Goal: Task Accomplishment & Management: Complete application form

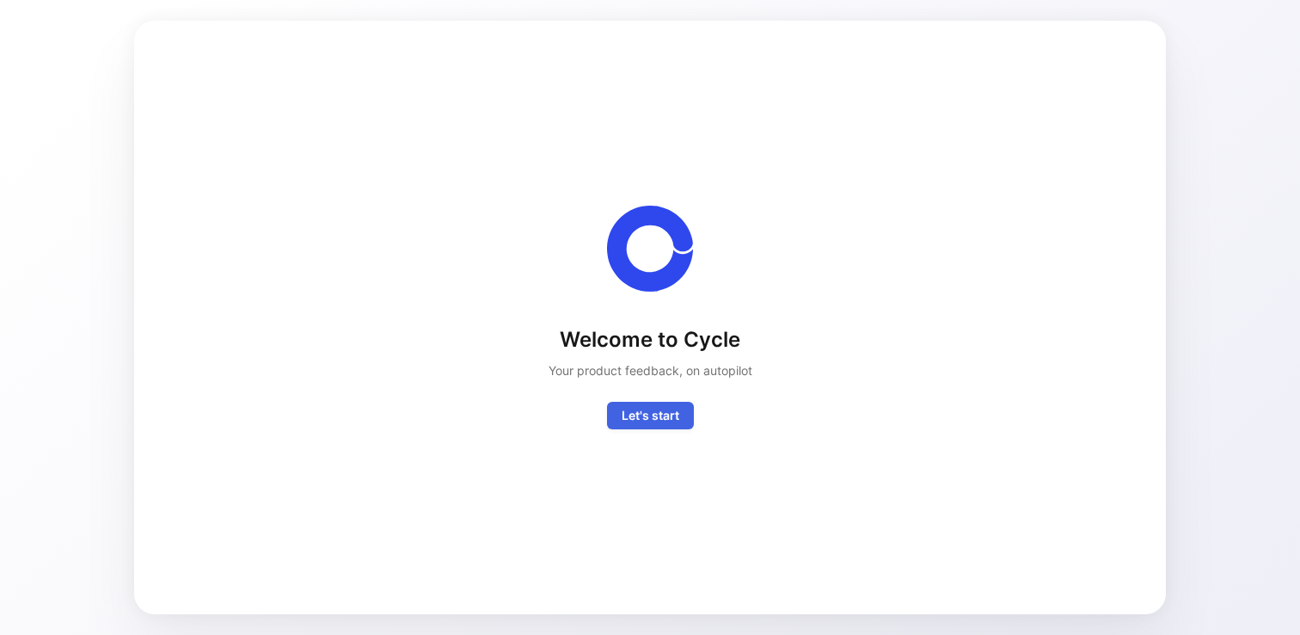
click at [656, 414] on span "Let's start" at bounding box center [651, 415] width 58 height 21
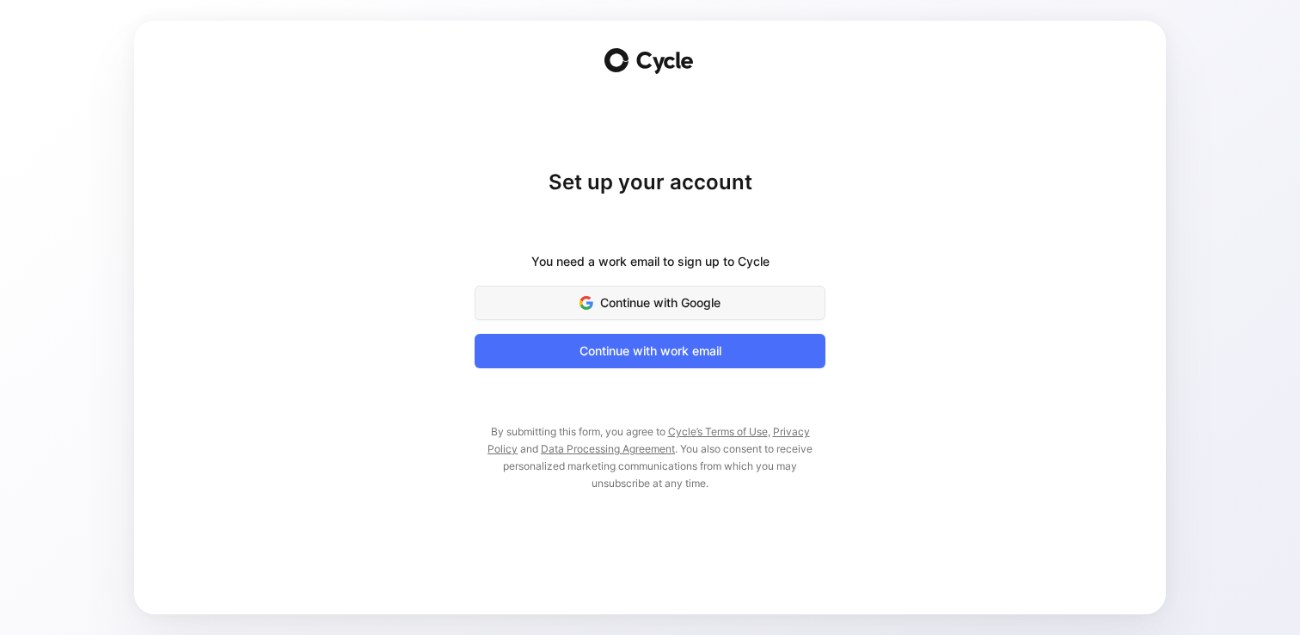
click at [684, 294] on span "Continue with Google" at bounding box center [650, 302] width 308 height 21
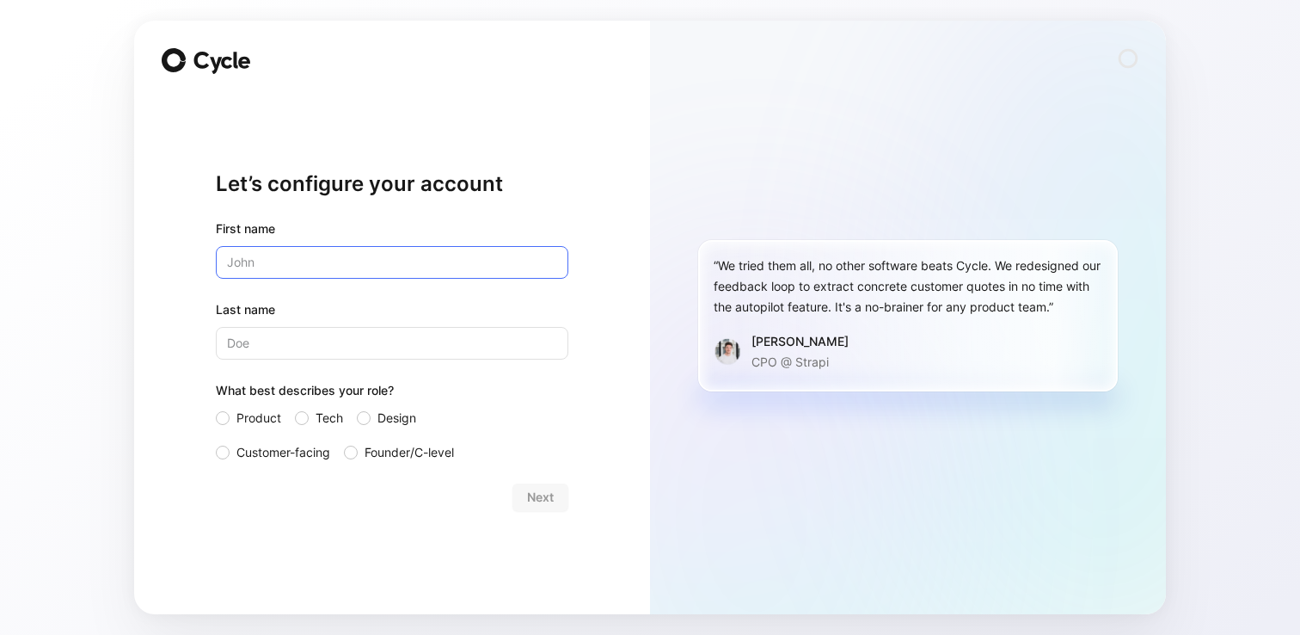
click at [291, 266] on input "text" at bounding box center [392, 262] width 353 height 33
type input "[DEMOGRAPHIC_DATA]"
click at [285, 334] on input "Last name" at bounding box center [392, 343] width 353 height 33
type input "[PERSON_NAME]"
click at [240, 418] on span "Product" at bounding box center [258, 418] width 45 height 21
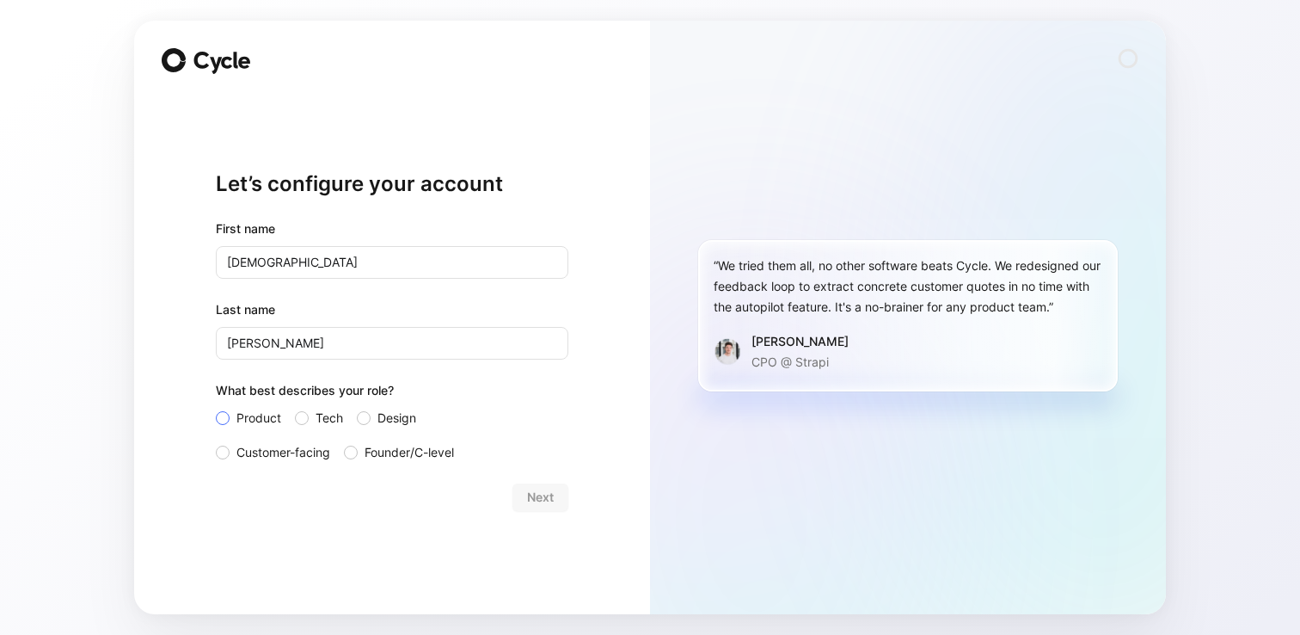
click at [216, 408] on input "Product" at bounding box center [216, 408] width 0 height 0
click at [546, 495] on span "Next" at bounding box center [540, 497] width 27 height 21
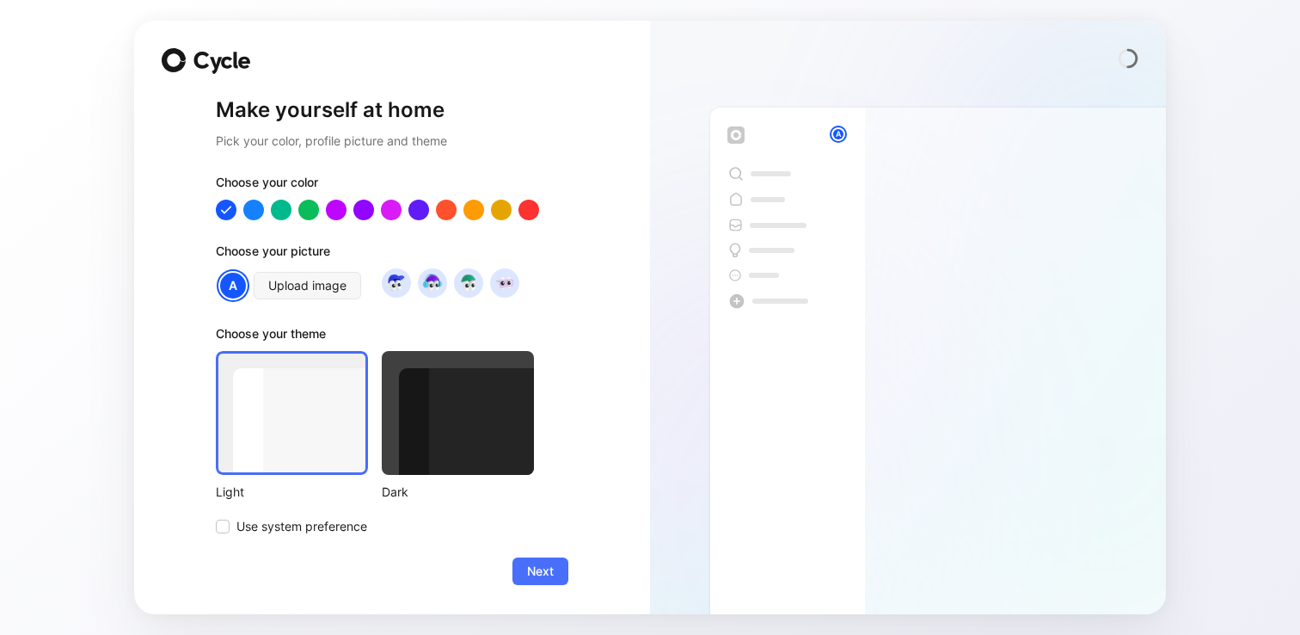
click at [512, 459] on div at bounding box center [458, 413] width 152 height 124
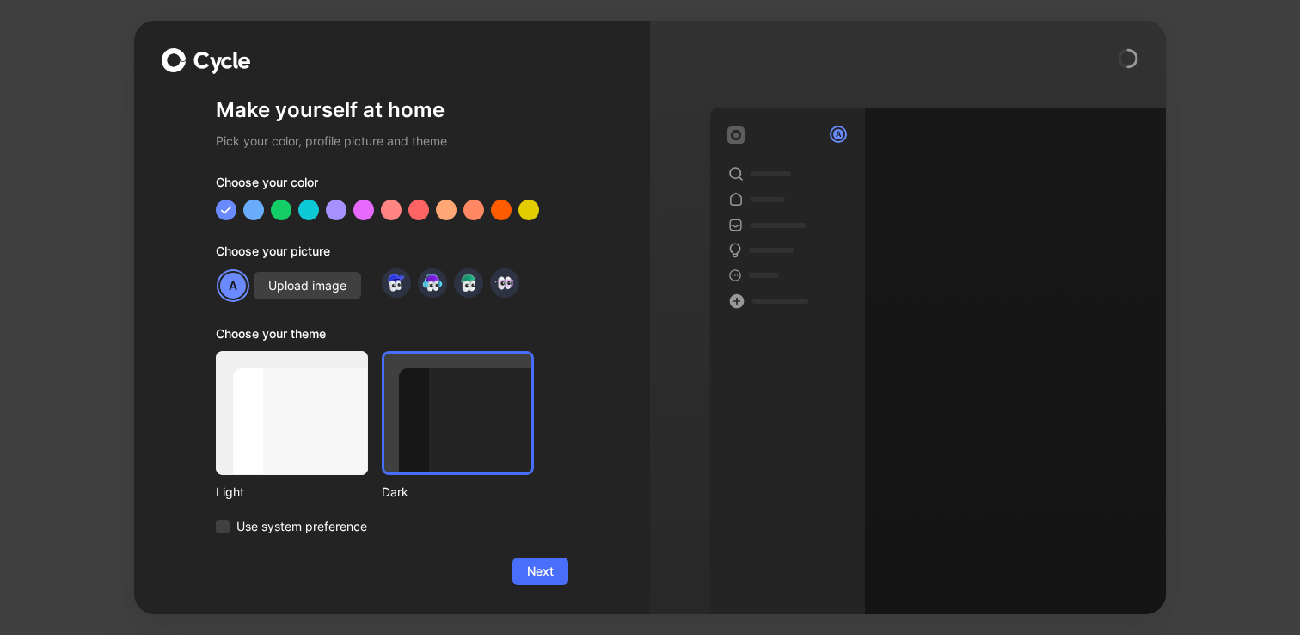
click at [549, 213] on div at bounding box center [392, 209] width 353 height 21
click at [523, 211] on div at bounding box center [529, 210] width 22 height 22
click at [537, 209] on div at bounding box center [529, 210] width 22 height 22
click at [297, 291] on span "Upload image" at bounding box center [307, 285] width 78 height 21
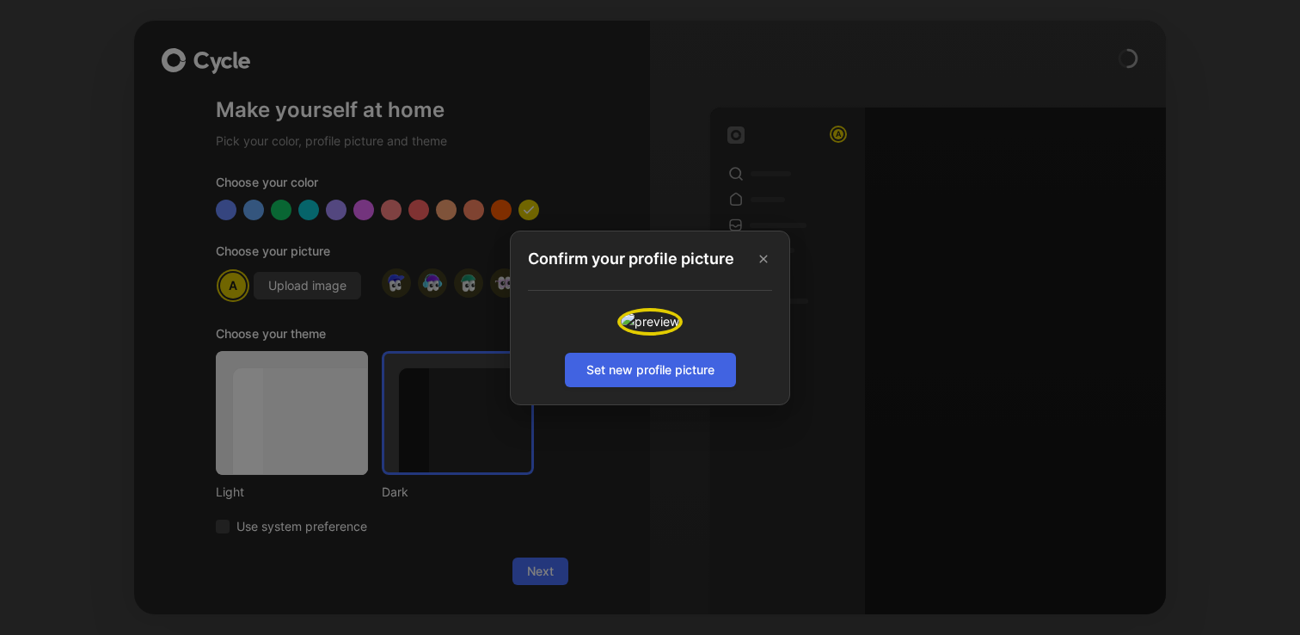
click at [678, 380] on span "Set new profile picture" at bounding box center [650, 369] width 128 height 21
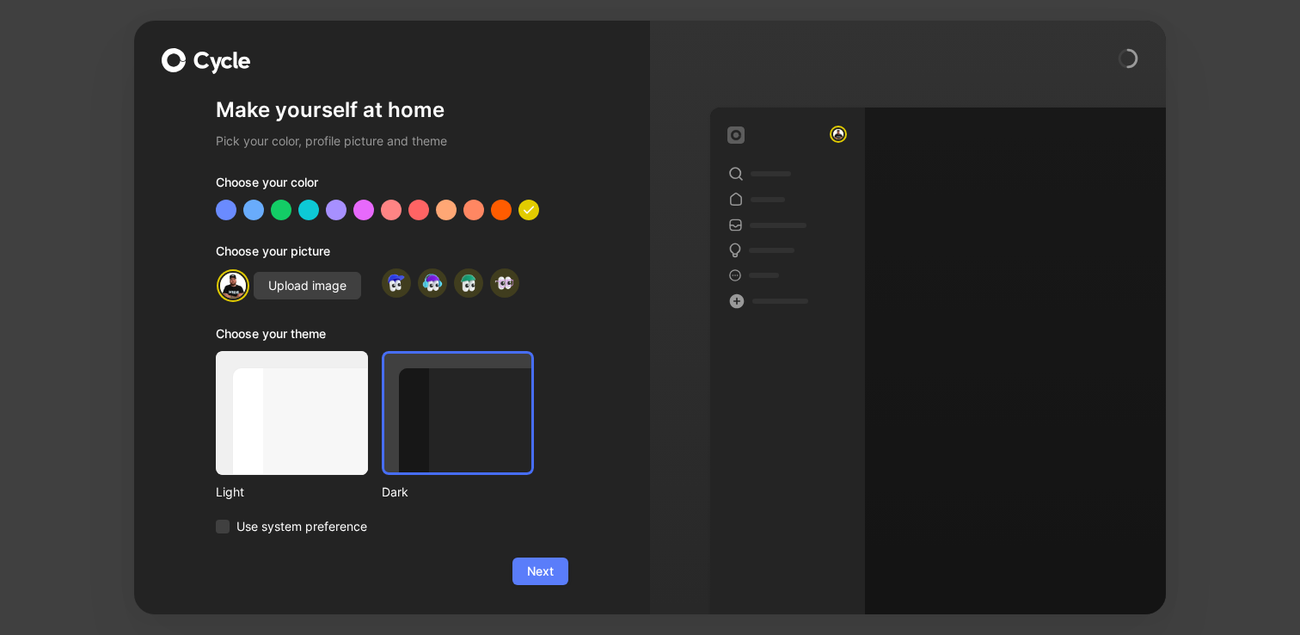
click at [531, 578] on span "Next" at bounding box center [540, 571] width 27 height 21
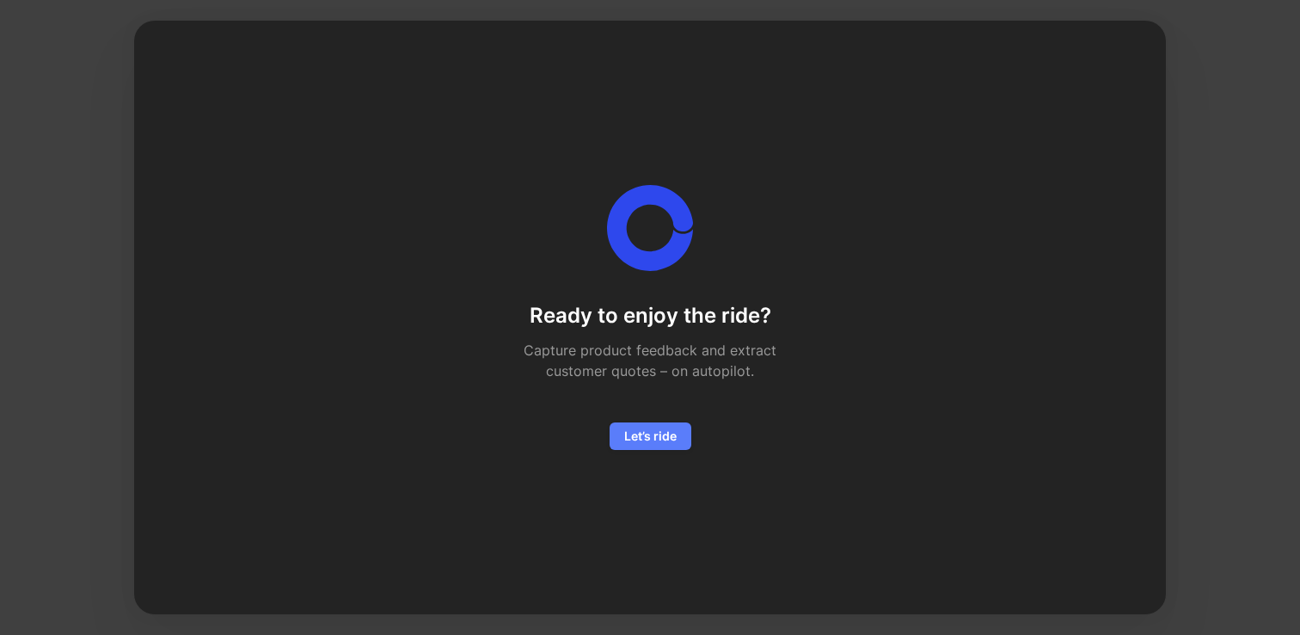
click at [647, 439] on span "Let’s ride" at bounding box center [650, 436] width 52 height 21
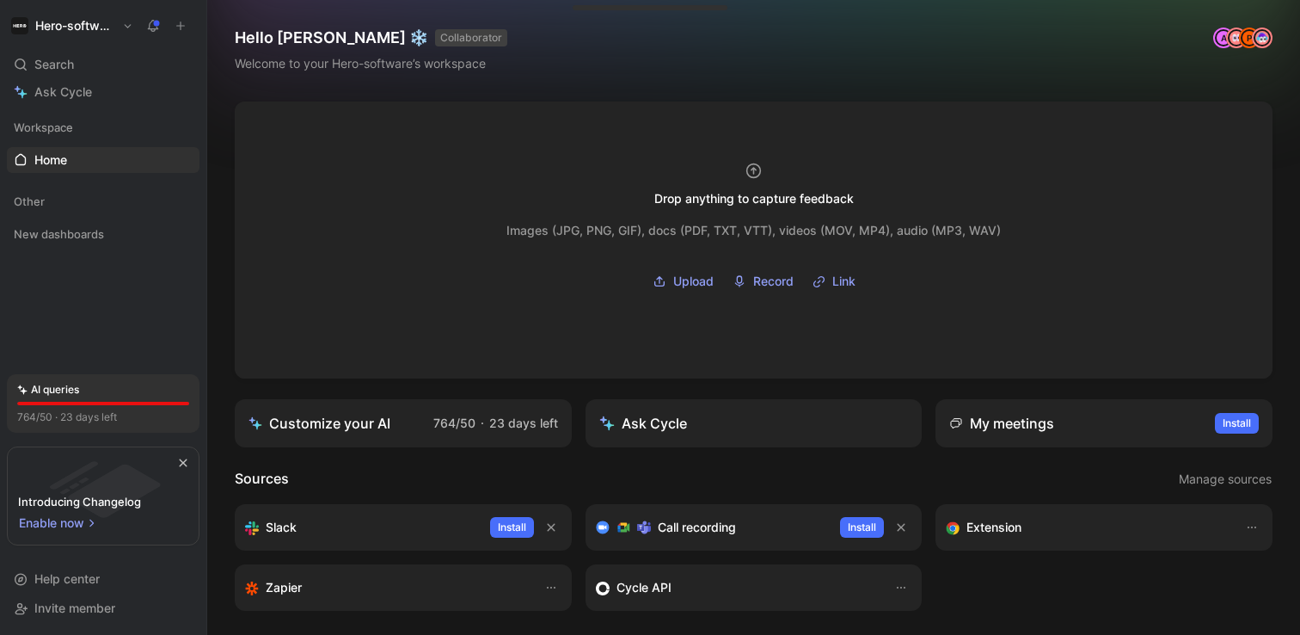
click at [659, 34] on div "Hello [PERSON_NAME] ❄️ COLLABORATOR Welcome to your Hero-software’s workspace A…" at bounding box center [753, 50] width 1093 height 101
click at [602, 37] on div "Hello [PERSON_NAME] ❄️ COLLABORATOR Welcome to your Hero-software’s workspace A…" at bounding box center [753, 50] width 1093 height 101
click at [77, 235] on span "New dashboards" at bounding box center [59, 233] width 90 height 17
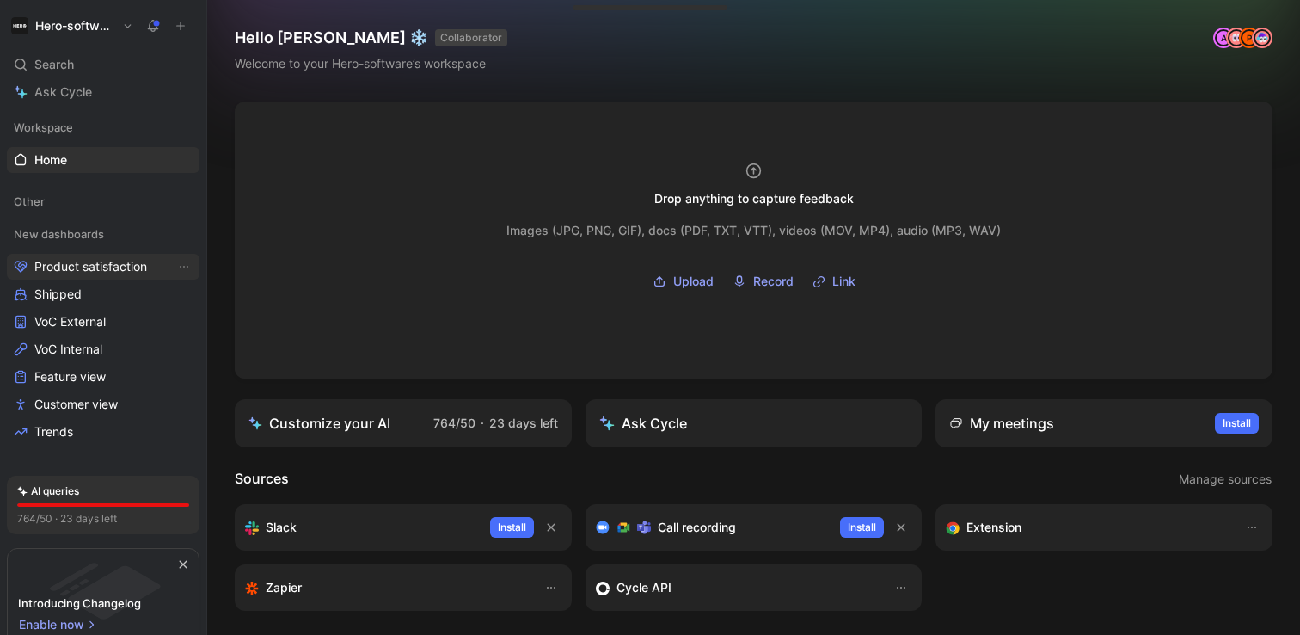
click at [76, 259] on span "Product satisfaction" at bounding box center [90, 266] width 113 height 17
